Goal: Task Accomplishment & Management: Manage account settings

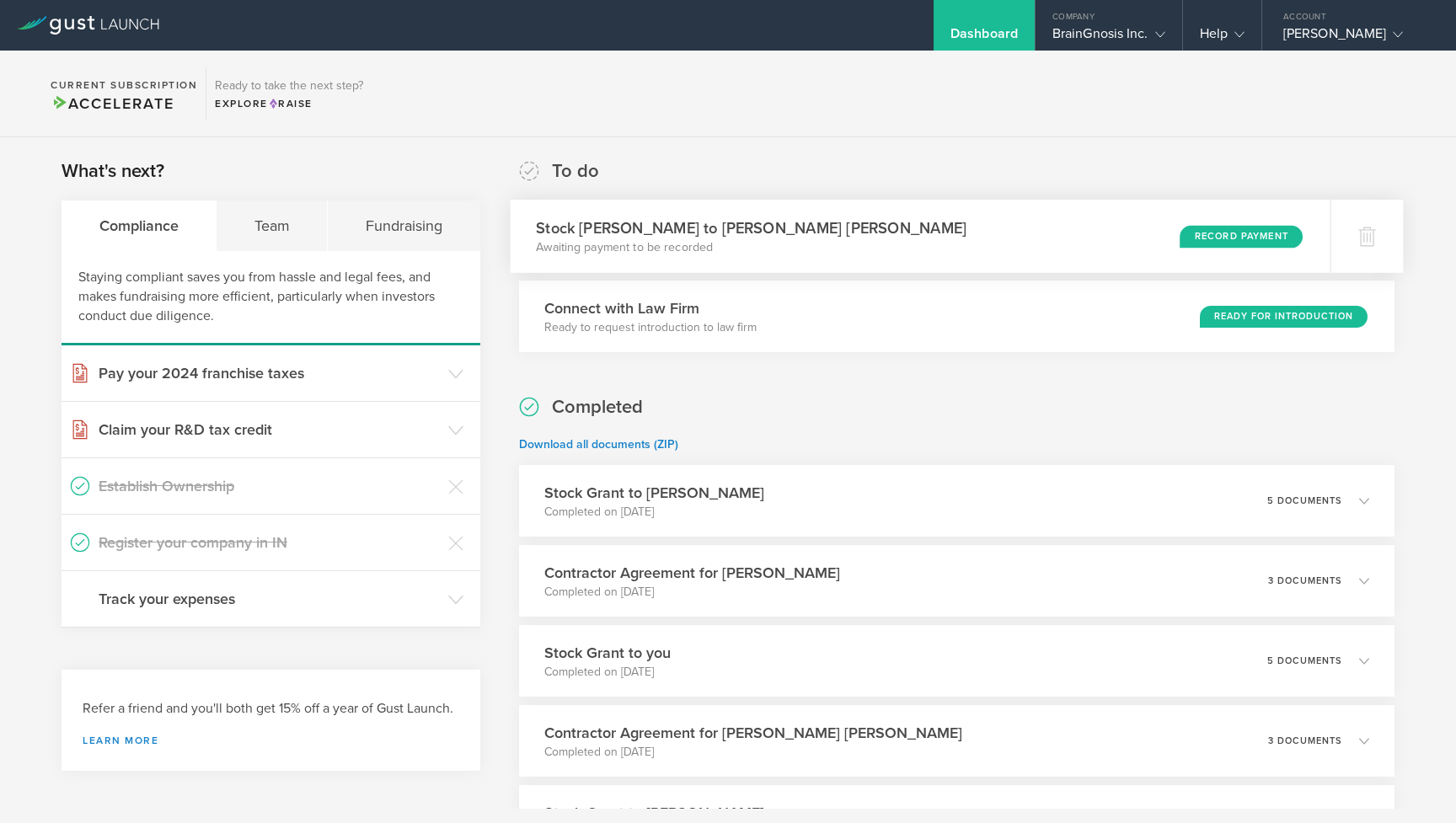
click at [1113, 211] on div "Stock [PERSON_NAME] to [PERSON_NAME] [PERSON_NAME] Awaiting payment to be recor…" at bounding box center [919, 236] width 819 height 73
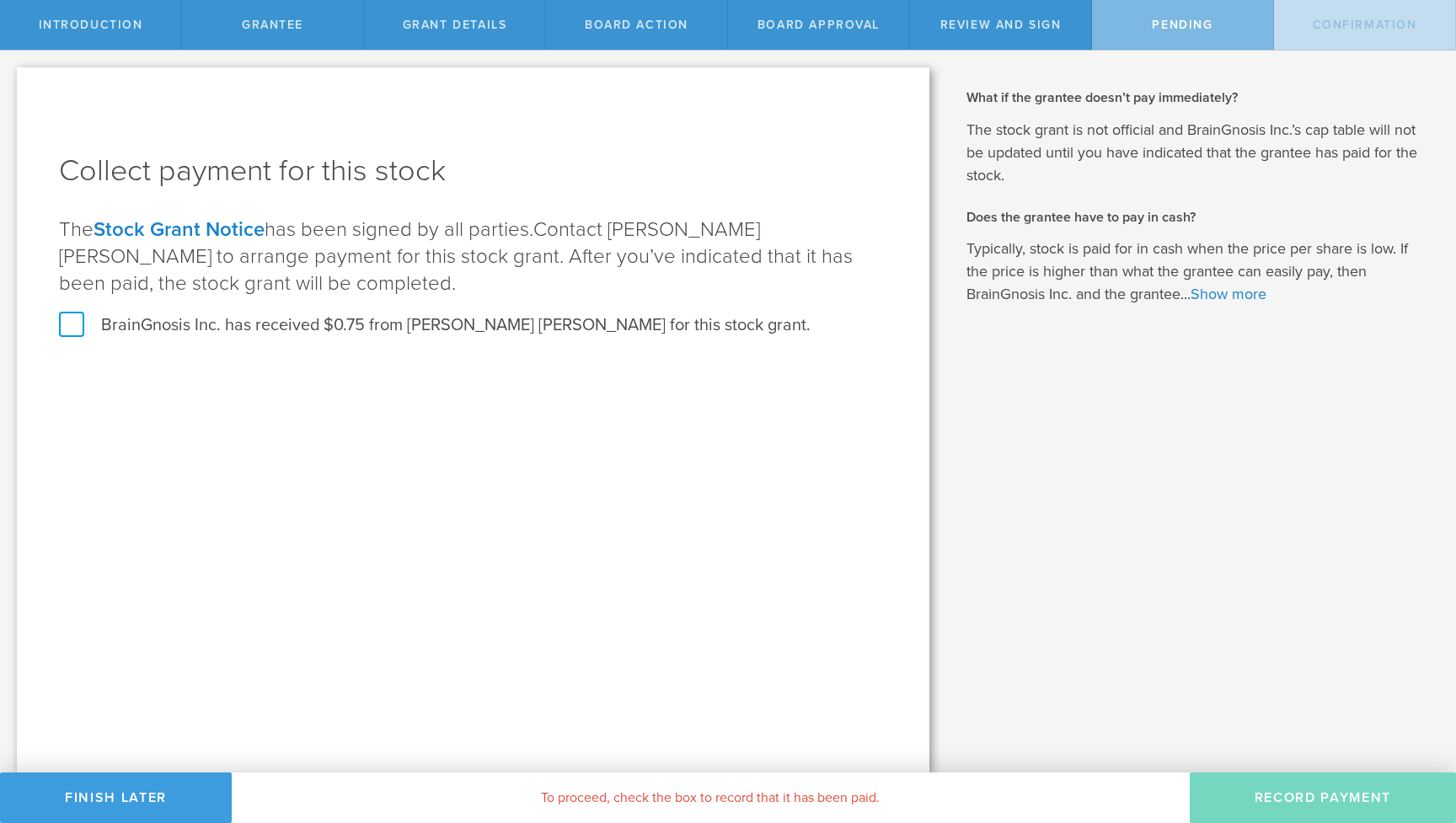
click at [187, 325] on label "BrainGnosis Inc. has received $0.75 from Connor Beveridge for this stock grant." at bounding box center [434, 325] width 752 height 22
click at [0, 0] on input "BrainGnosis Inc. has received $0.75 from Connor Beveridge for this stock grant." at bounding box center [0, 0] width 0 height 0
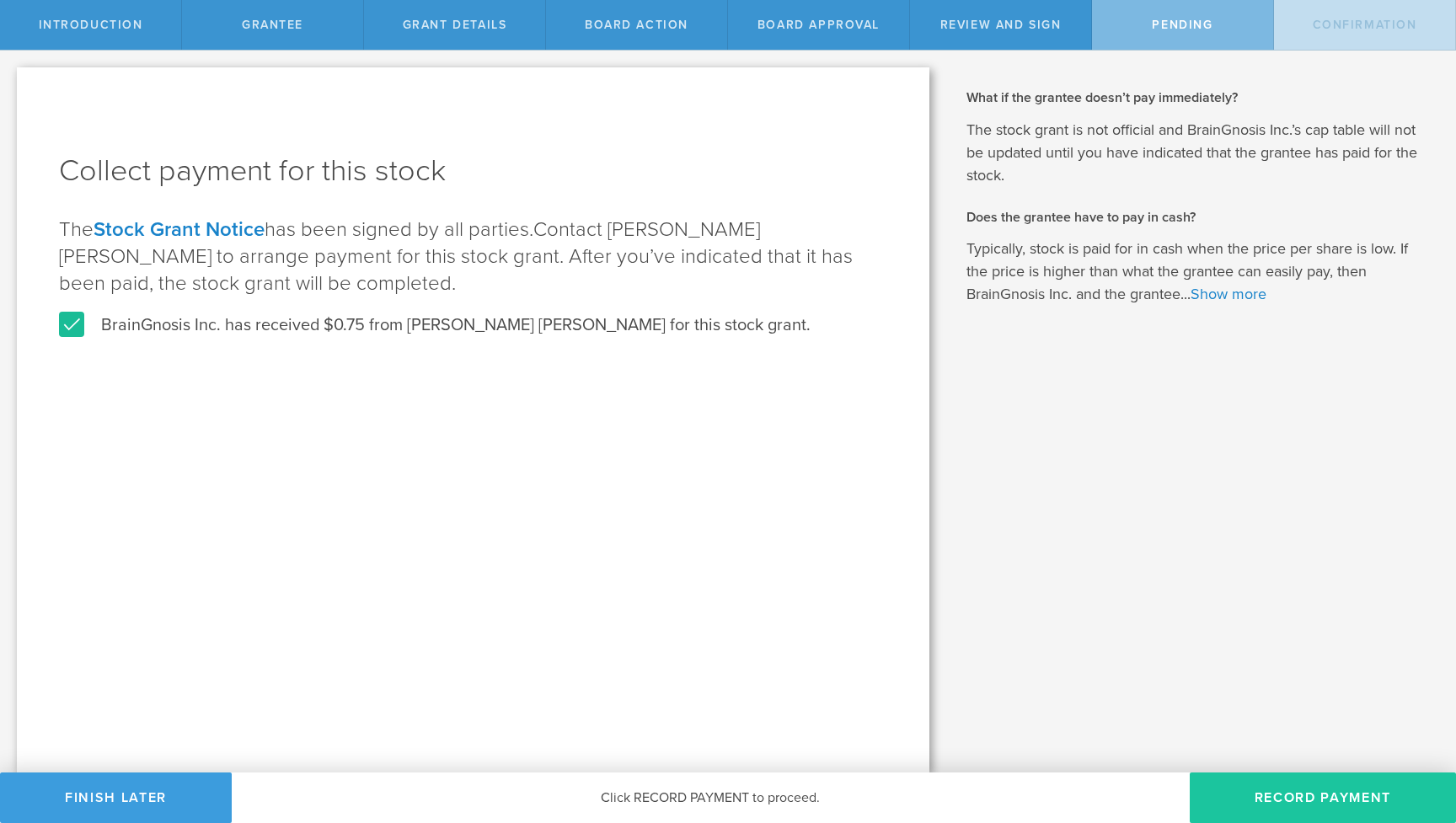
click at [1271, 796] on button "Record Payment" at bounding box center [1322, 797] width 266 height 50
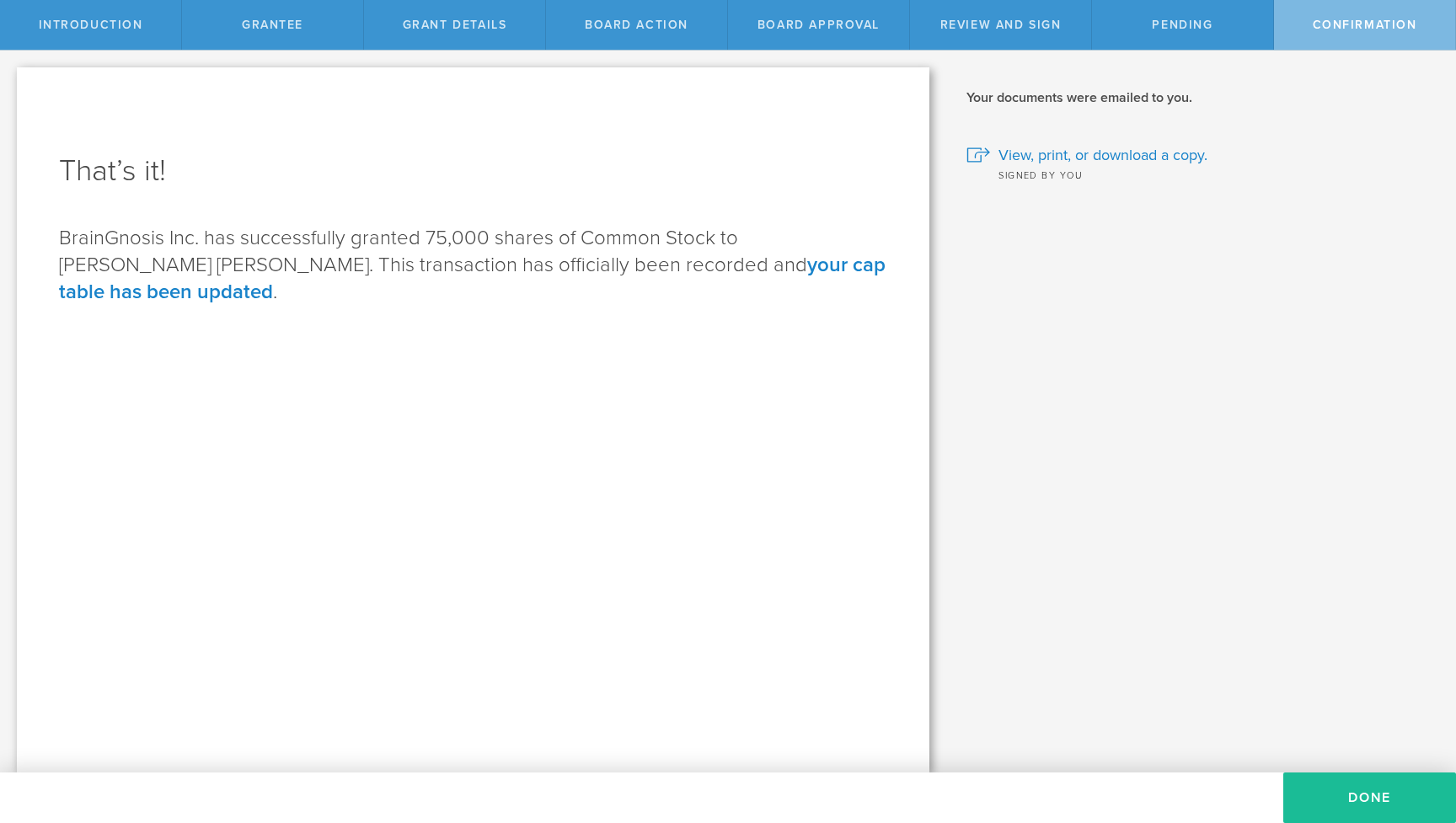
click at [738, 269] on link "your cap table has been updated" at bounding box center [471, 278] width 826 height 51
